Goal: Task Accomplishment & Management: Manage account settings

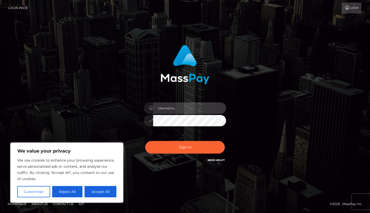
click at [169, 107] on input "text" at bounding box center [189, 108] width 73 height 12
type input "sydney.alise@gmail.com"
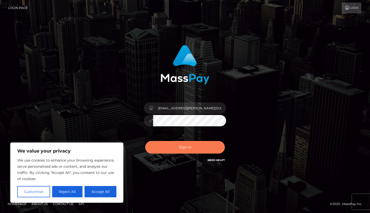
click at [182, 148] on button "Sign in" at bounding box center [185, 147] width 80 height 13
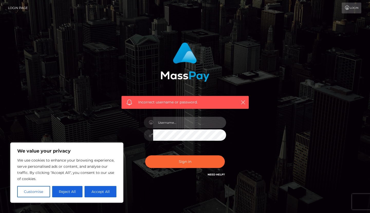
click at [188, 124] on input "text" at bounding box center [189, 123] width 73 height 12
type input "sydney.[PERSON_NAME]"
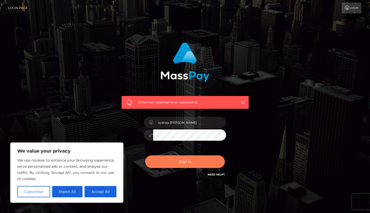
click at [191, 159] on button "Sign in" at bounding box center [185, 161] width 80 height 13
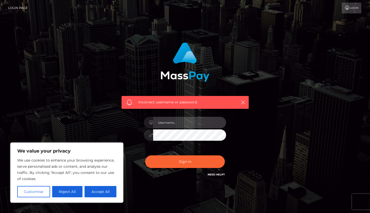
click at [177, 119] on input "text" at bounding box center [189, 123] width 73 height 12
type input "sydnizzle@gmail.com"
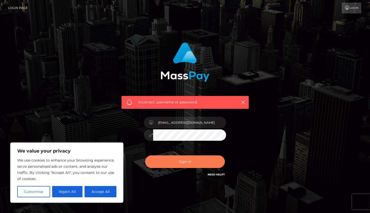
click at [176, 162] on button "Sign in" at bounding box center [185, 161] width 80 height 13
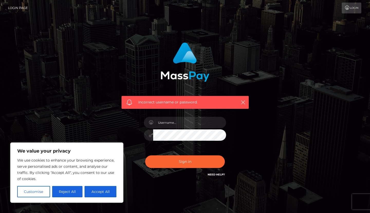
click at [352, 9] on link "Login" at bounding box center [352, 8] width 20 height 11
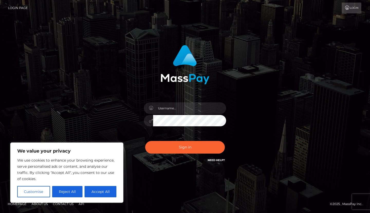
click at [20, 6] on link "Login Page" at bounding box center [18, 8] width 20 height 11
